Goal: Task Accomplishment & Management: Manage account settings

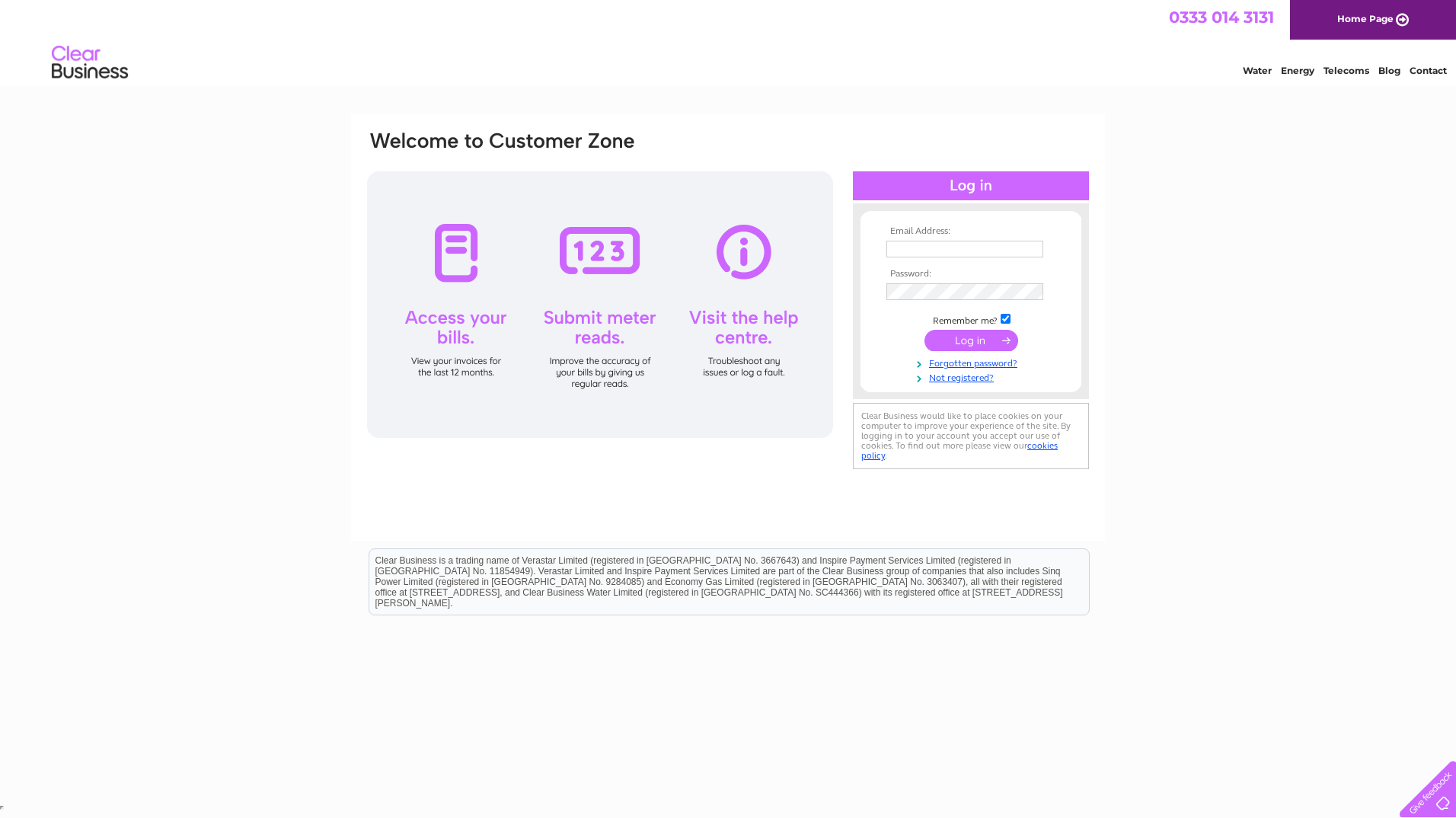
type input "manager@blackhillsclinic.com"
click at [986, 339] on input "submit" at bounding box center [971, 340] width 94 height 21
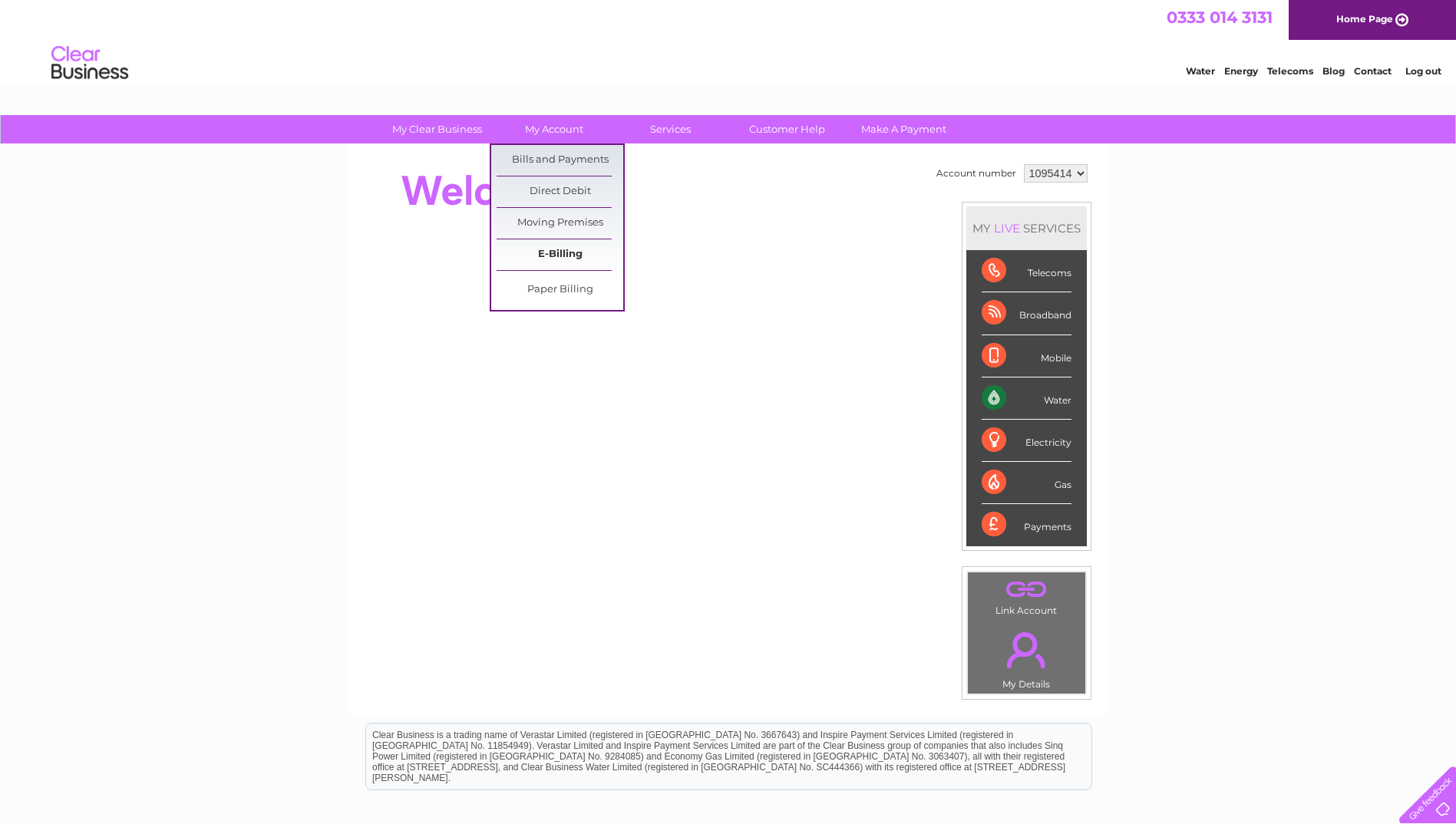
click at [545, 250] on link "E-Billing" at bounding box center [560, 254] width 127 height 30
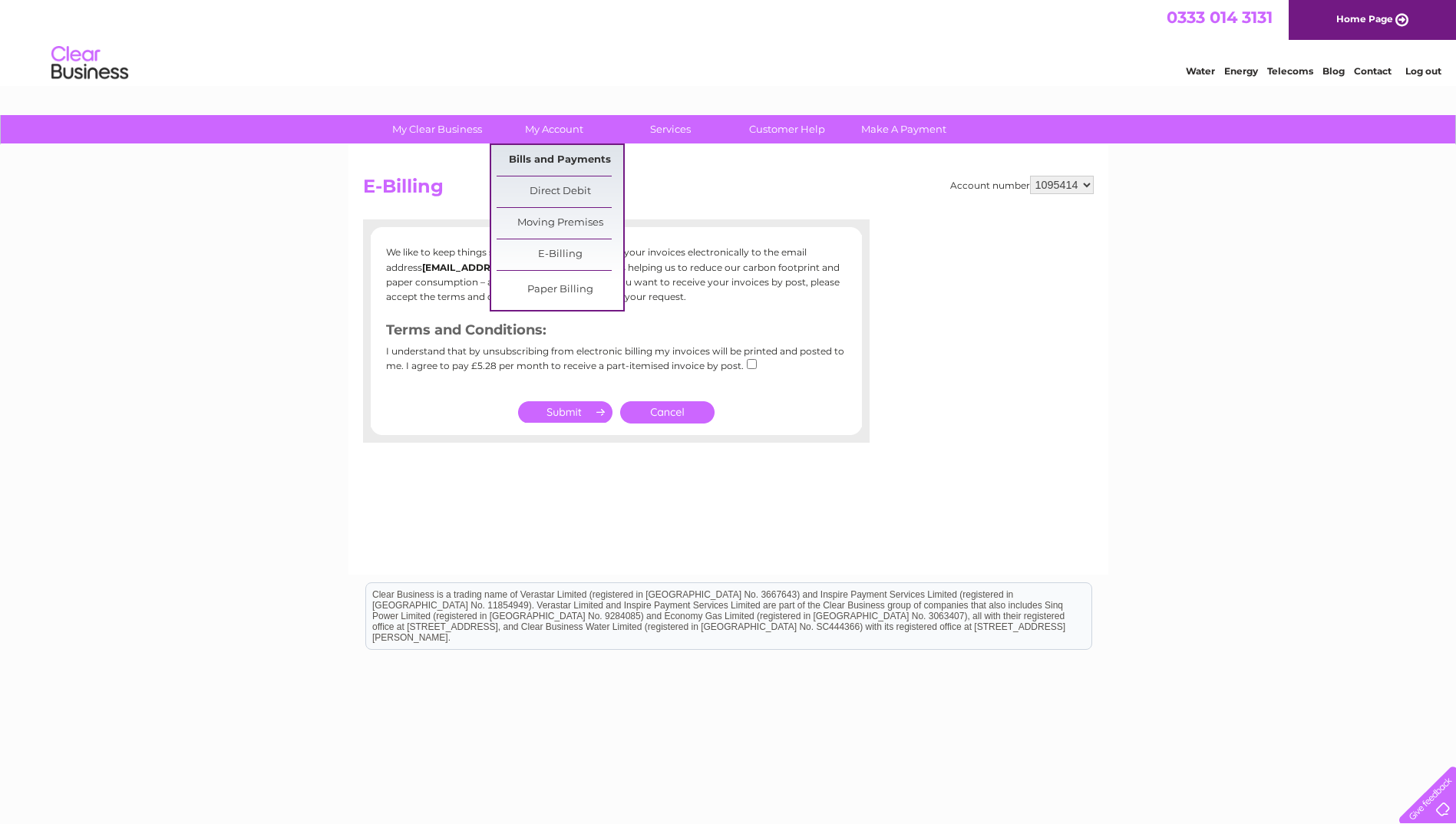
click at [551, 152] on link "Bills and Payments" at bounding box center [560, 160] width 127 height 30
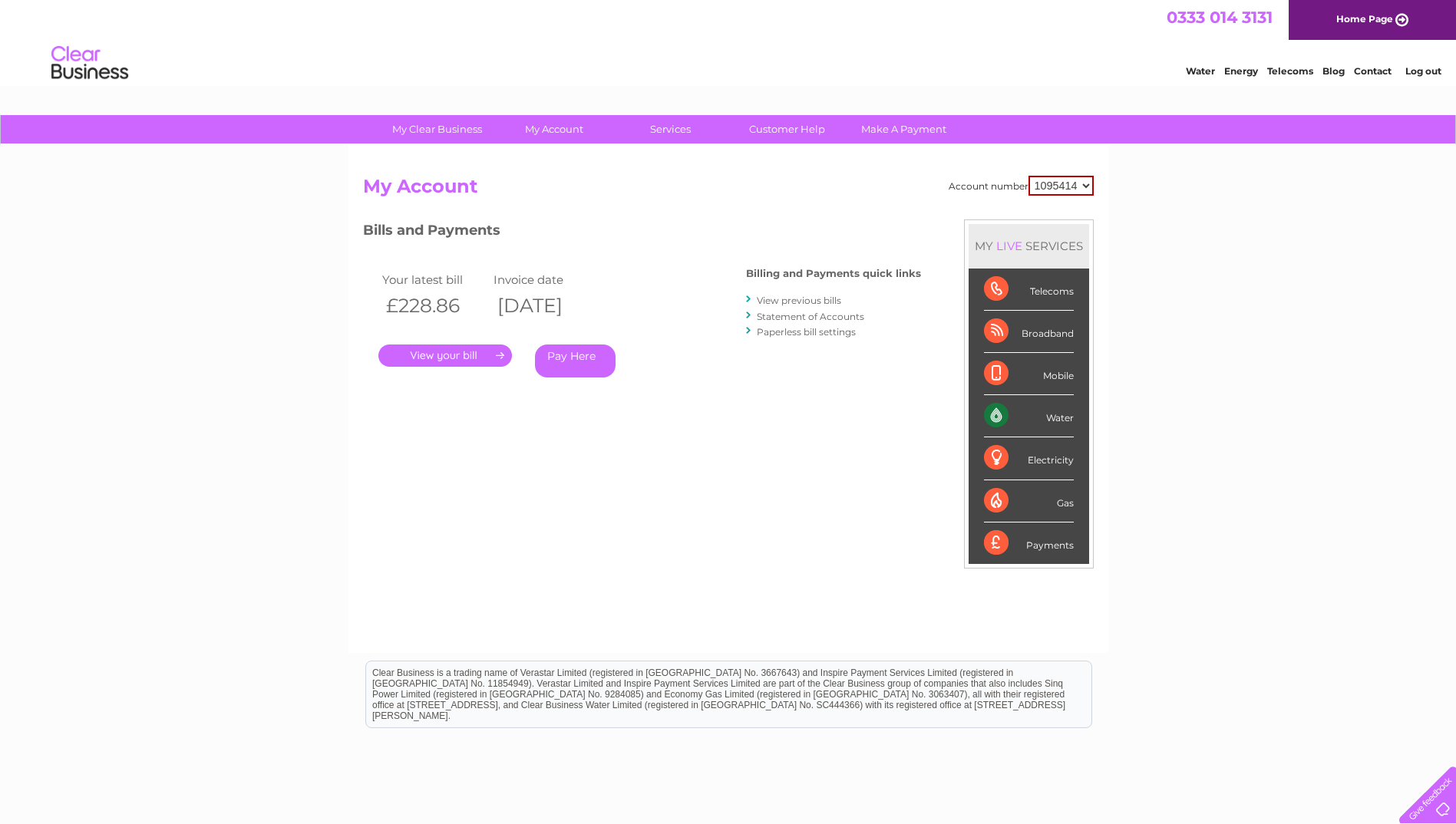
click at [435, 354] on link "." at bounding box center [445, 355] width 134 height 22
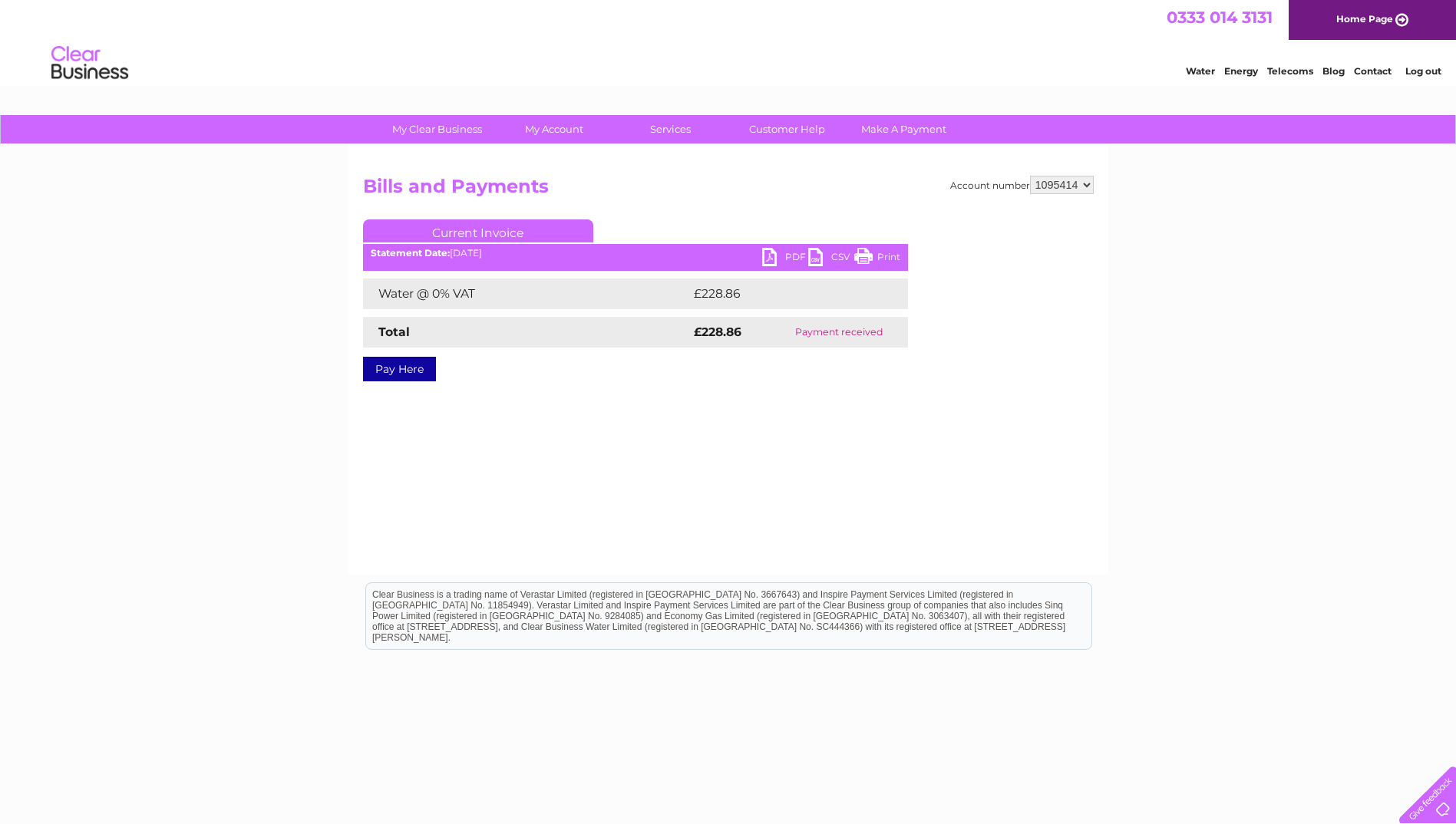
click at [770, 259] on link "PDF" at bounding box center [786, 259] width 46 height 22
